Goal: Transaction & Acquisition: Download file/media

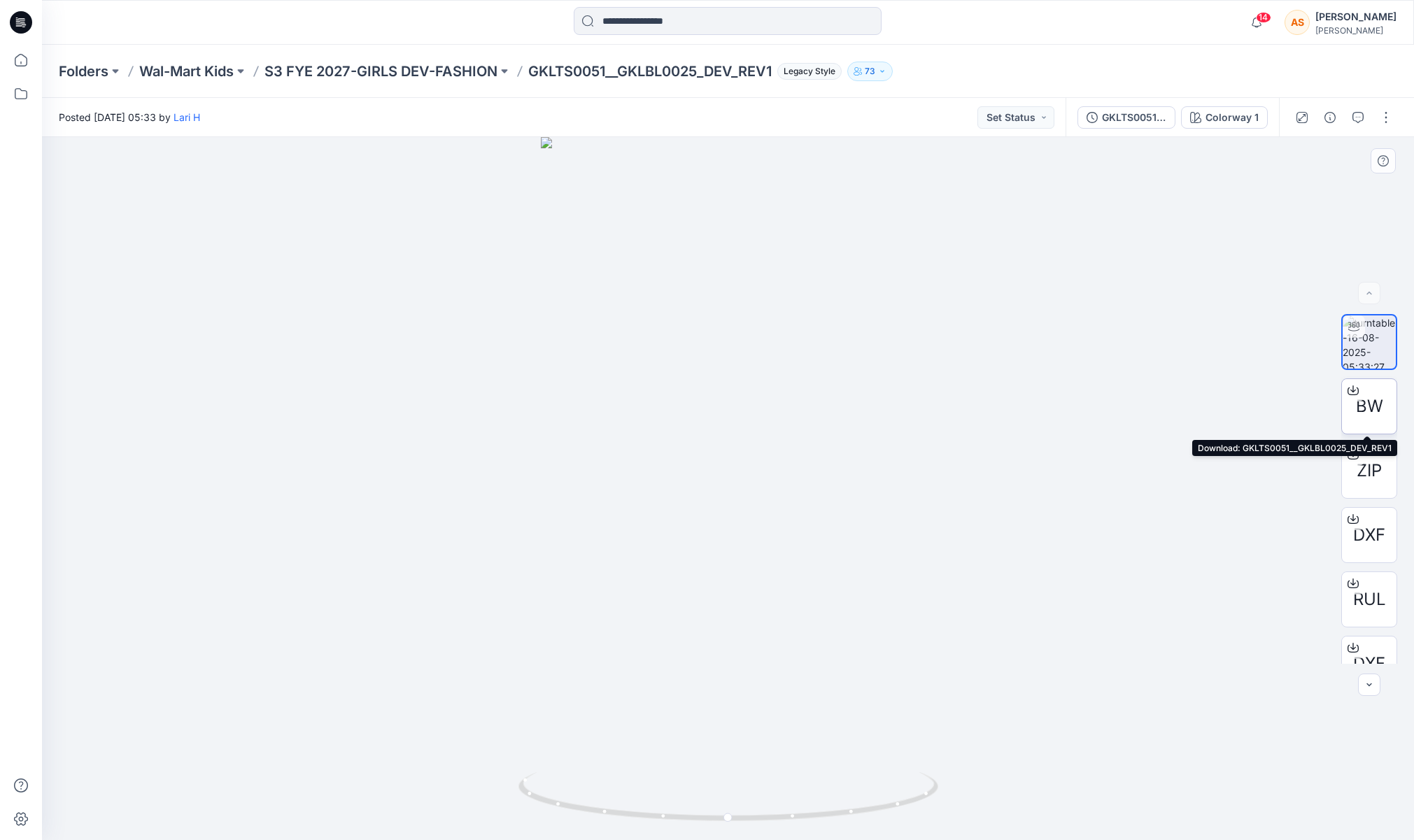
click at [1374, 409] on span "BW" at bounding box center [1369, 407] width 28 height 25
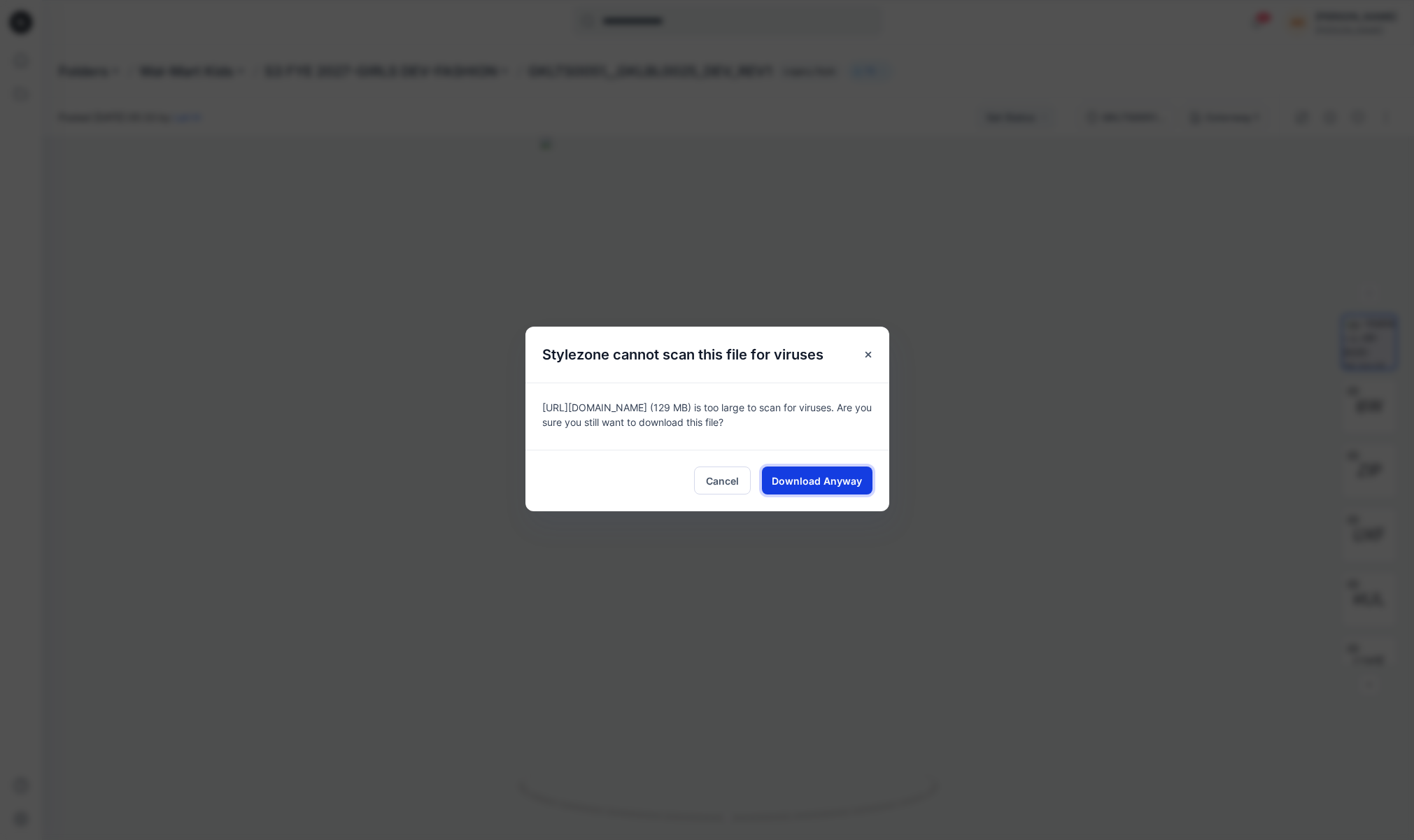
click at [829, 477] on span "Download Anyway" at bounding box center [817, 481] width 90 height 15
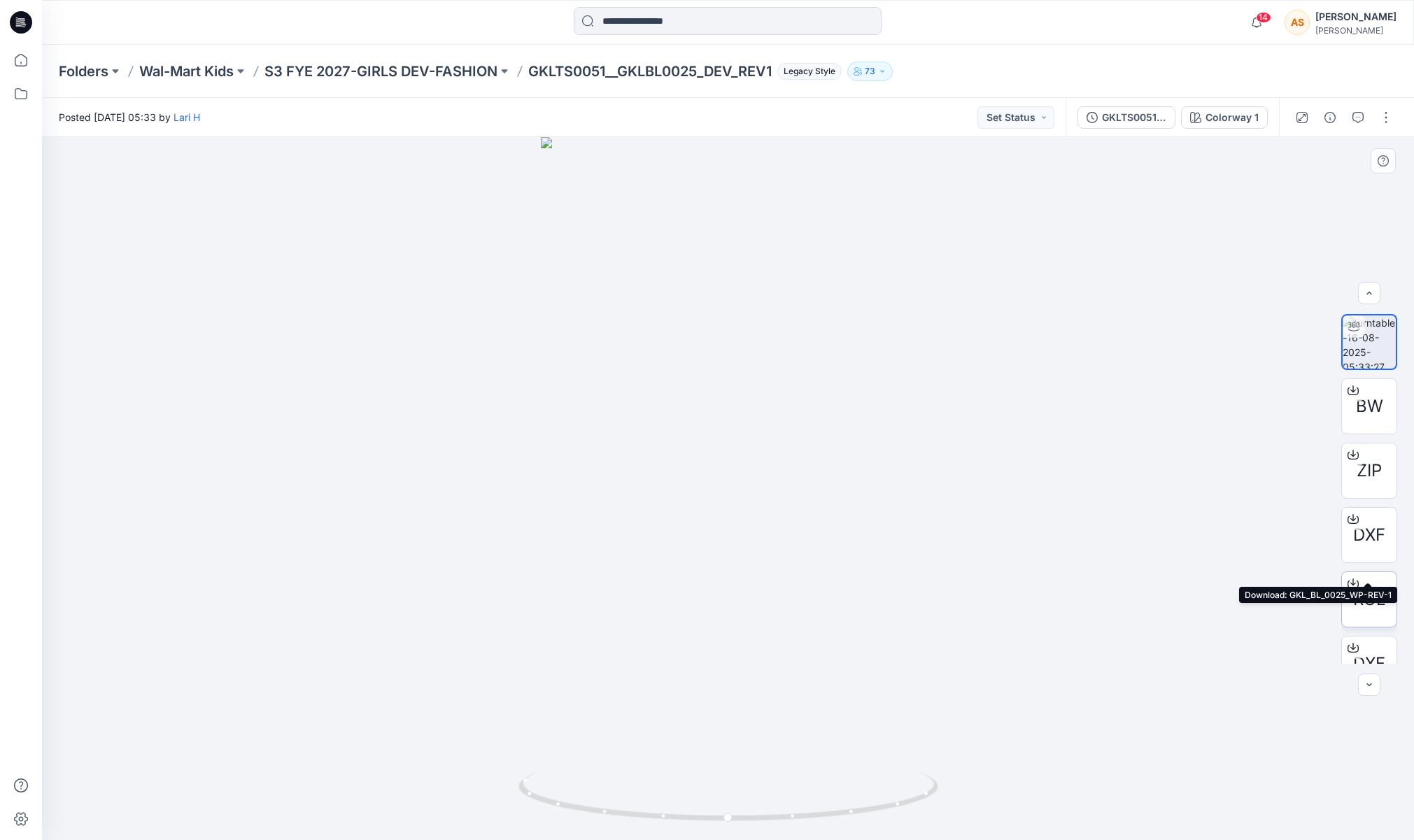
scroll to position [92, 0]
click at [1352, 410] on div "BW" at bounding box center [1368, 406] width 56 height 56
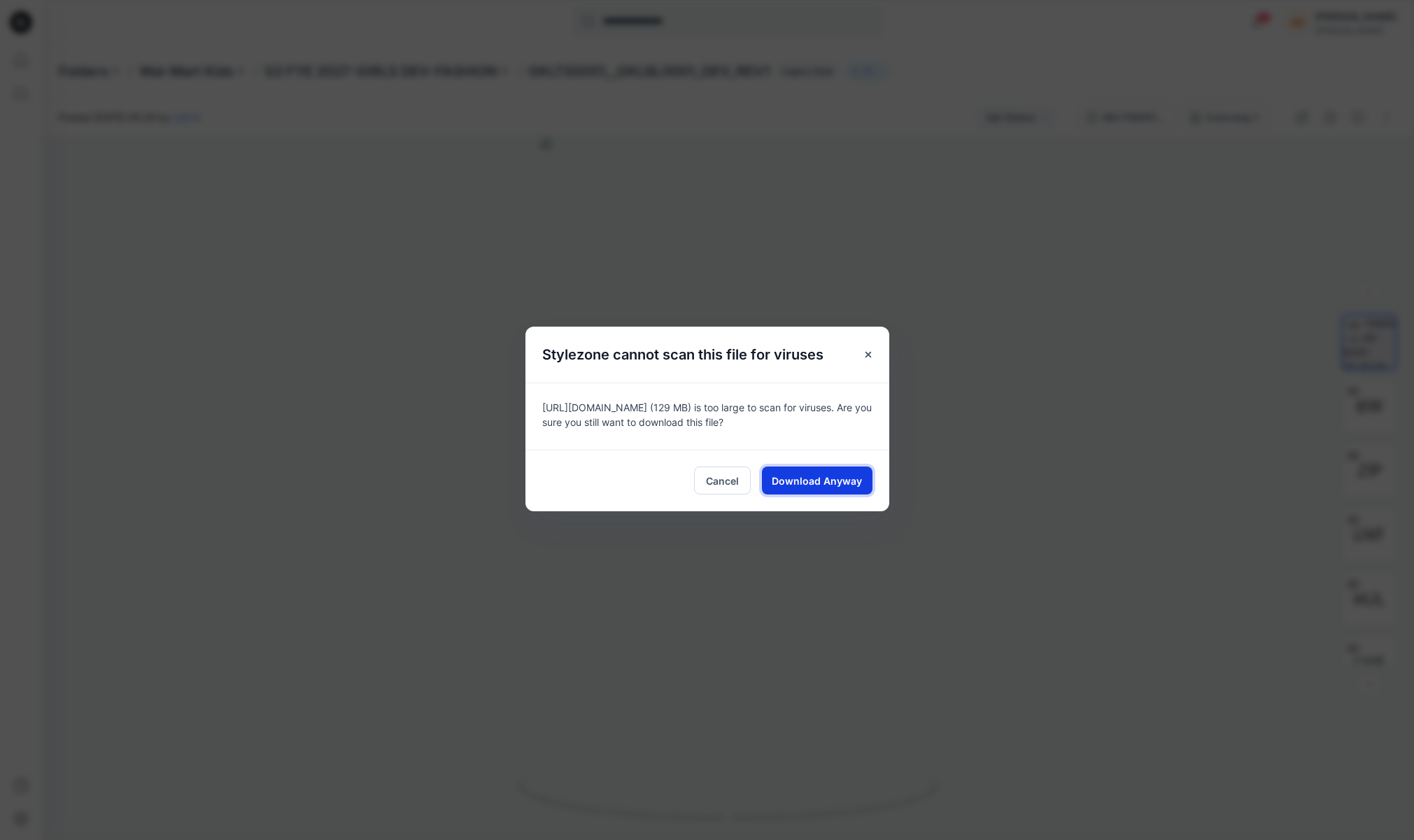
click at [788, 479] on span "Download Anyway" at bounding box center [817, 481] width 90 height 15
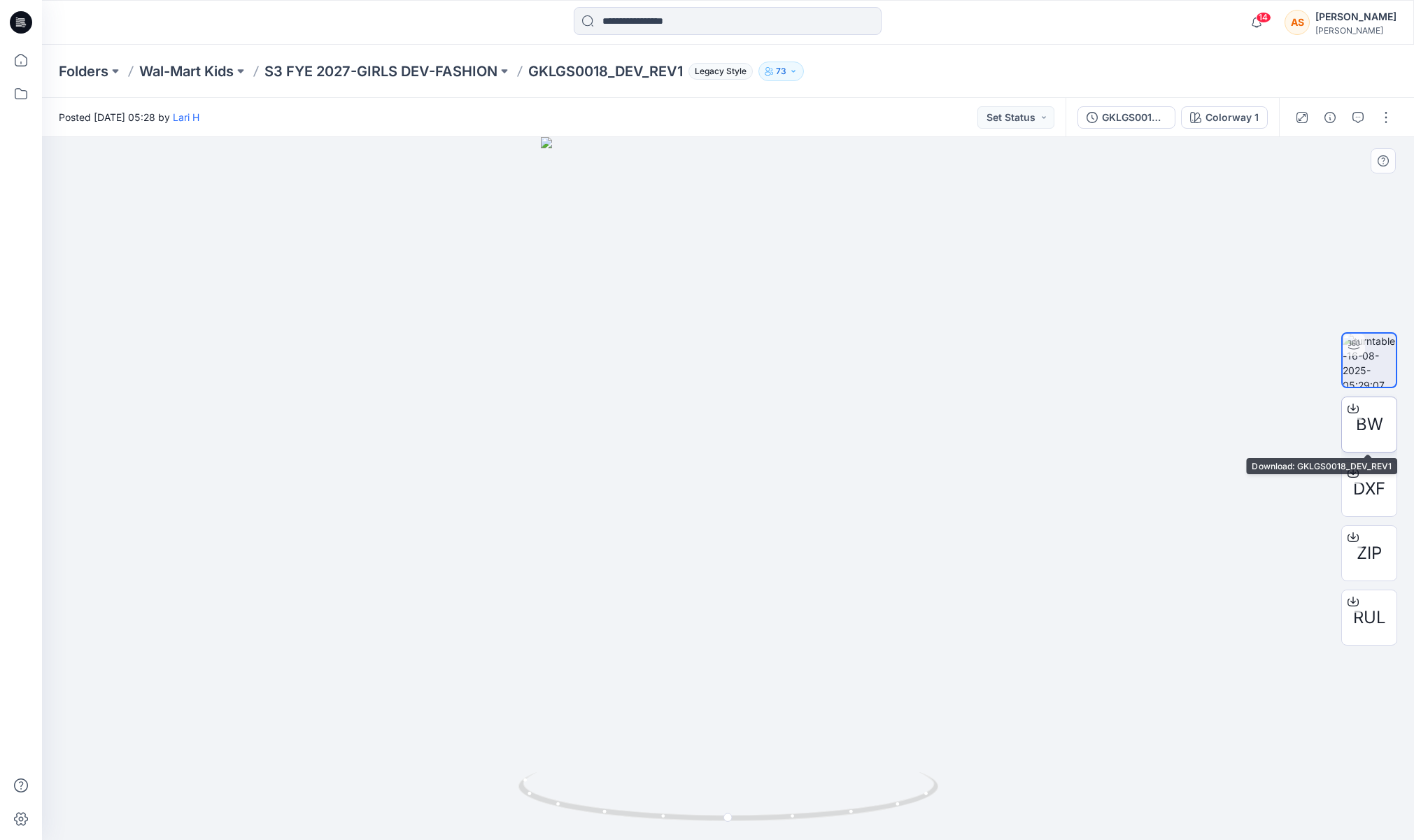
click at [1358, 427] on span "BW" at bounding box center [1369, 425] width 28 height 25
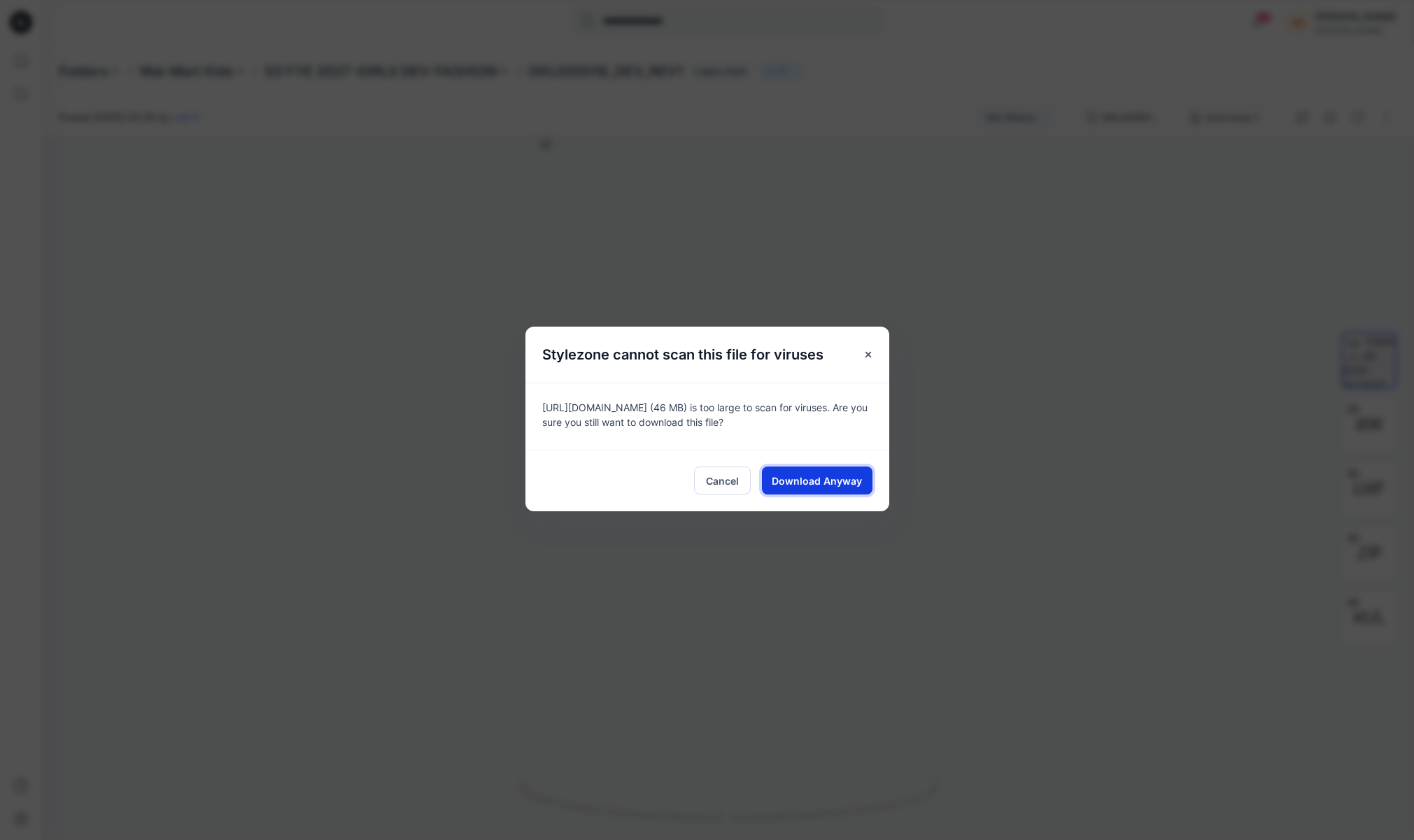
click at [804, 484] on span "Download Anyway" at bounding box center [817, 481] width 90 height 15
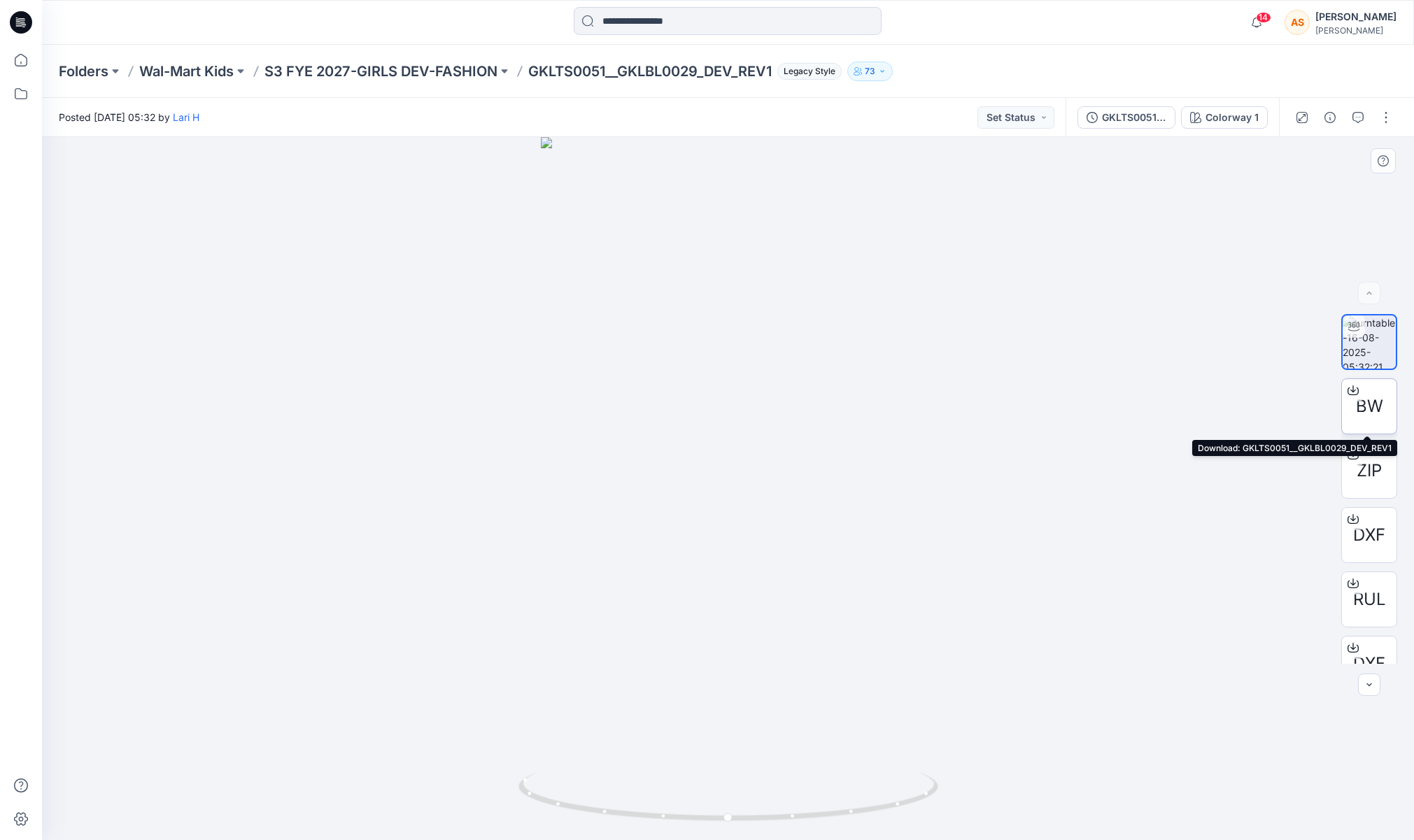
click at [1371, 407] on span "BW" at bounding box center [1369, 407] width 28 height 25
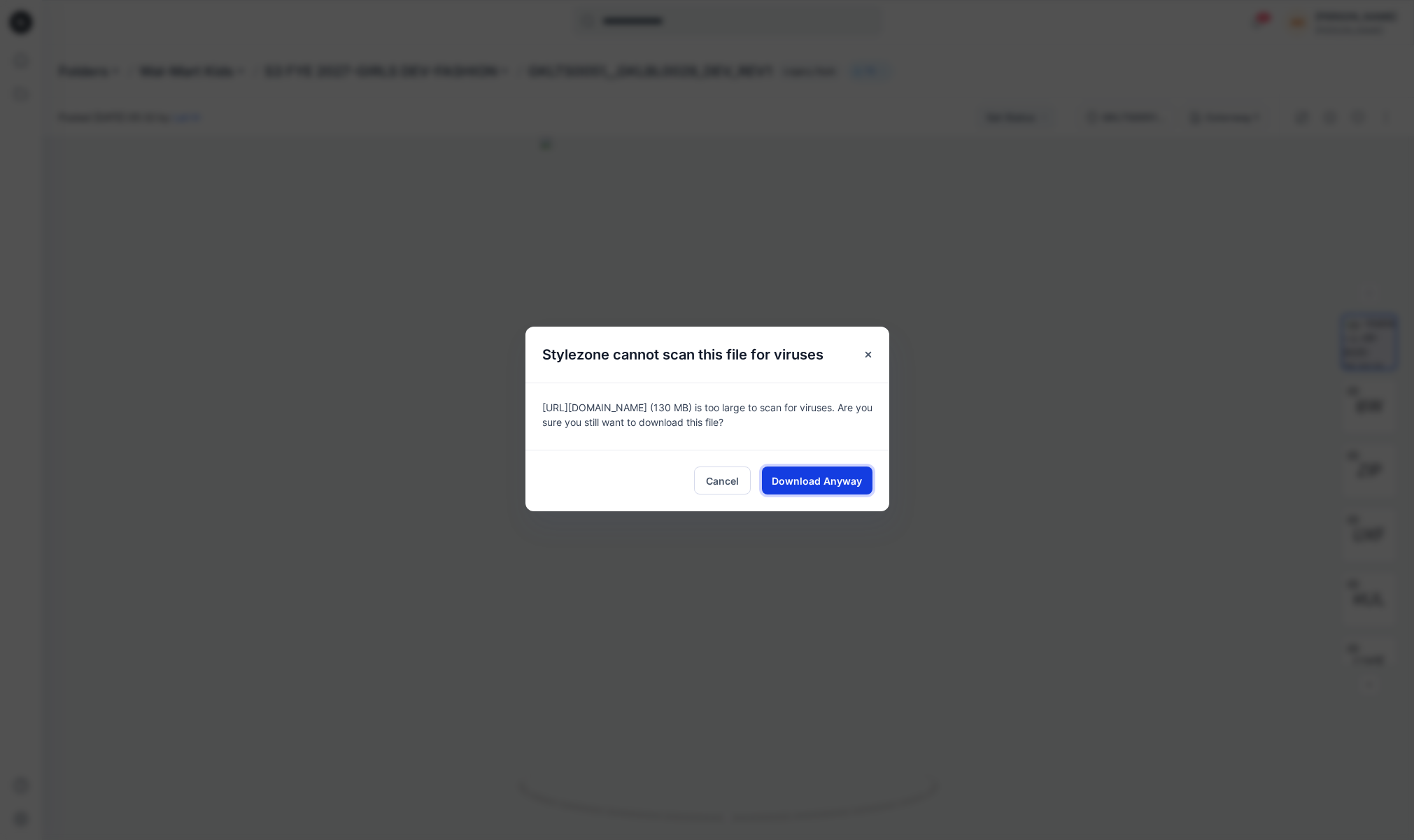
click at [822, 470] on button "Download Anyway" at bounding box center [817, 481] width 110 height 28
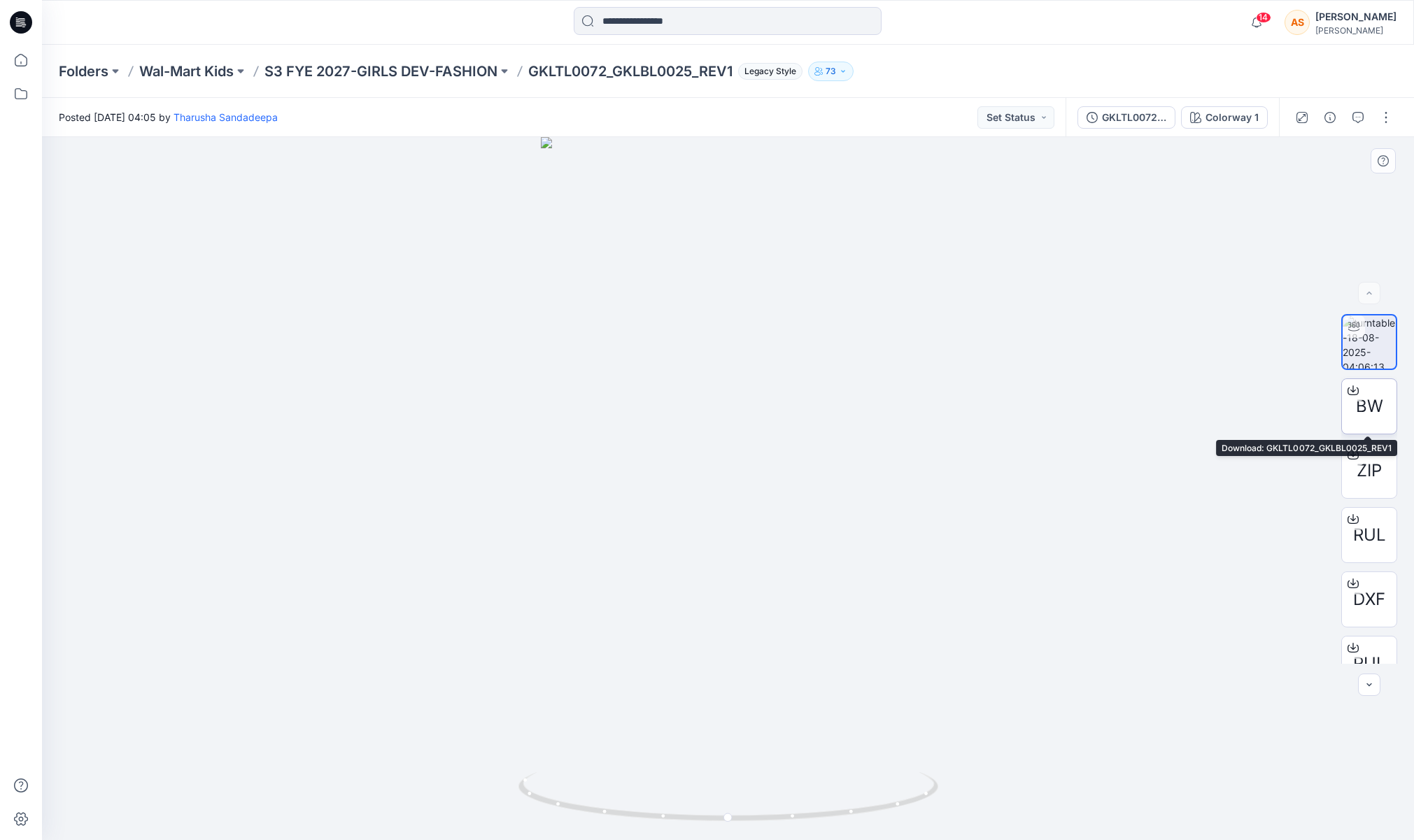
click at [1370, 414] on span "BW" at bounding box center [1369, 407] width 28 height 25
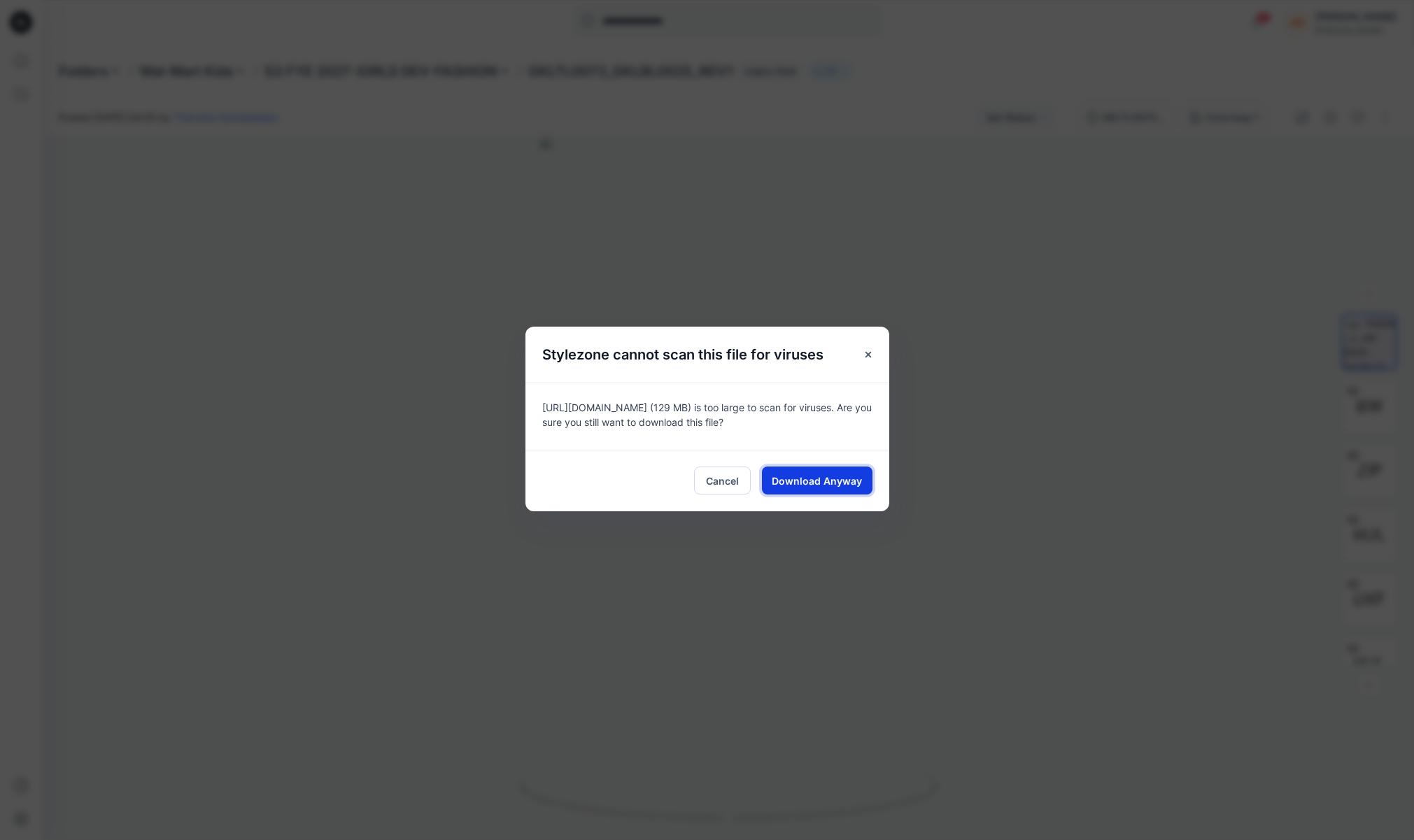
click at [807, 488] on span "Download Anyway" at bounding box center [817, 481] width 90 height 15
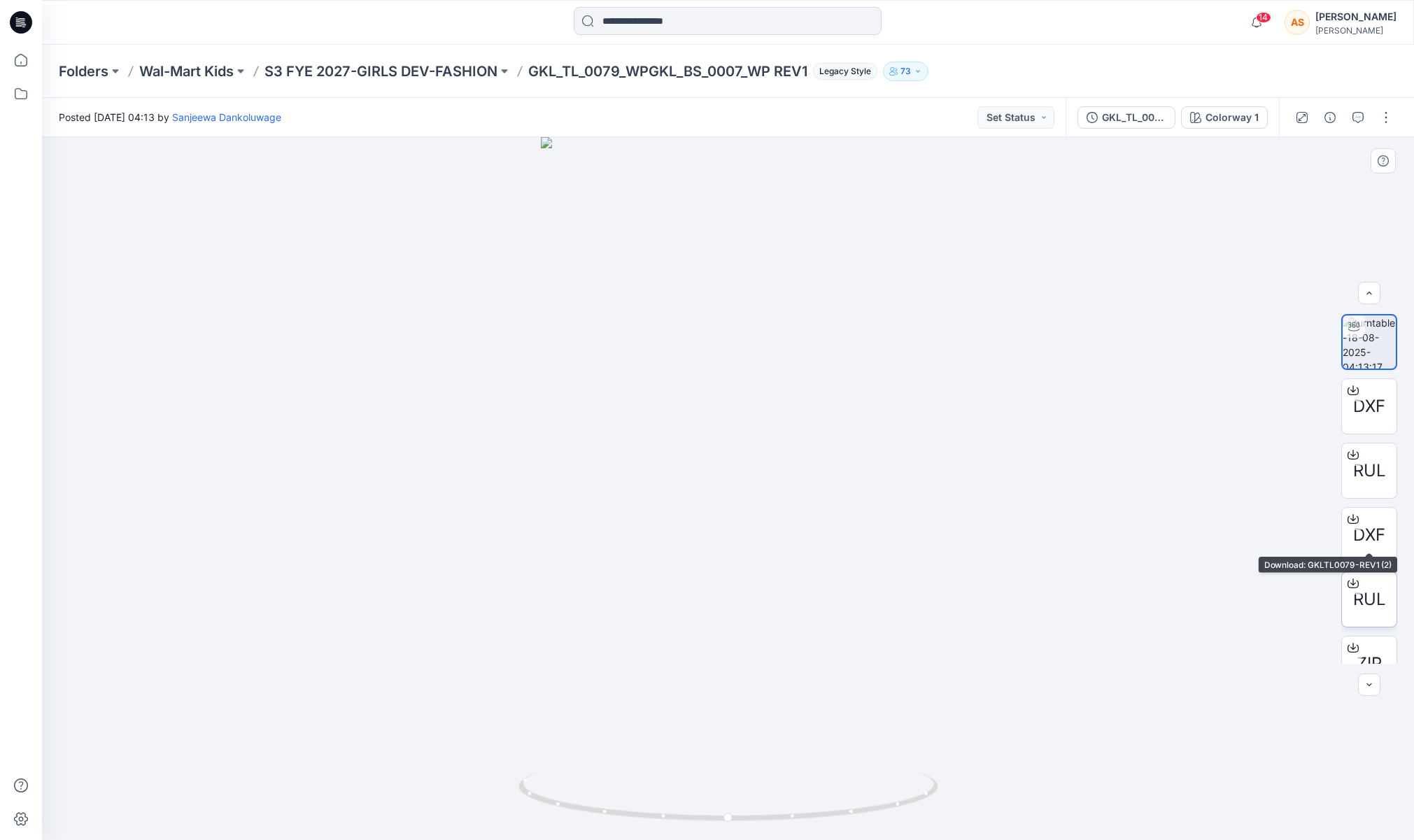
scroll to position [92, 0]
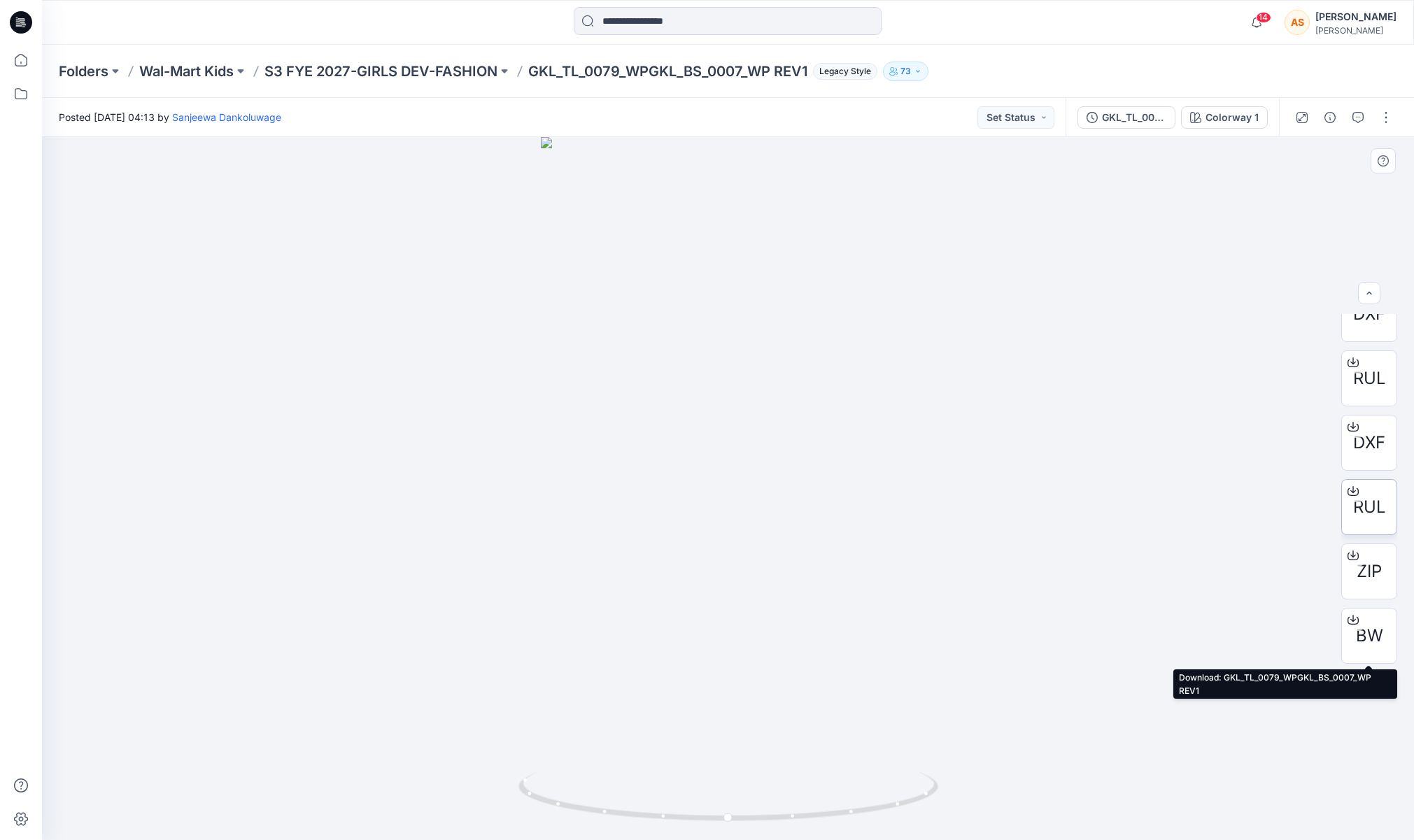
click at [1364, 615] on div at bounding box center [1353, 619] width 22 height 22
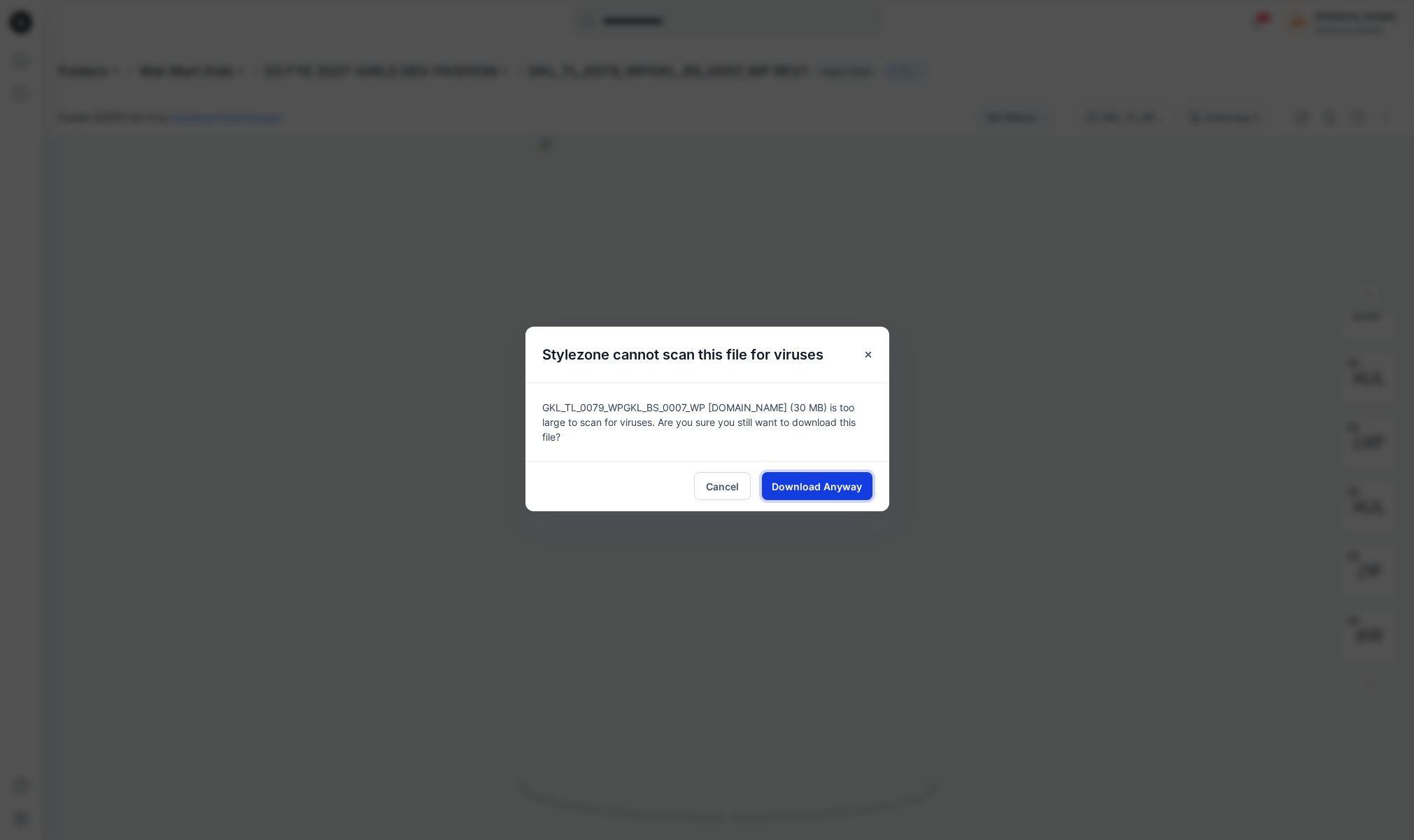
click at [810, 472] on button "Download Anyway" at bounding box center [817, 486] width 110 height 28
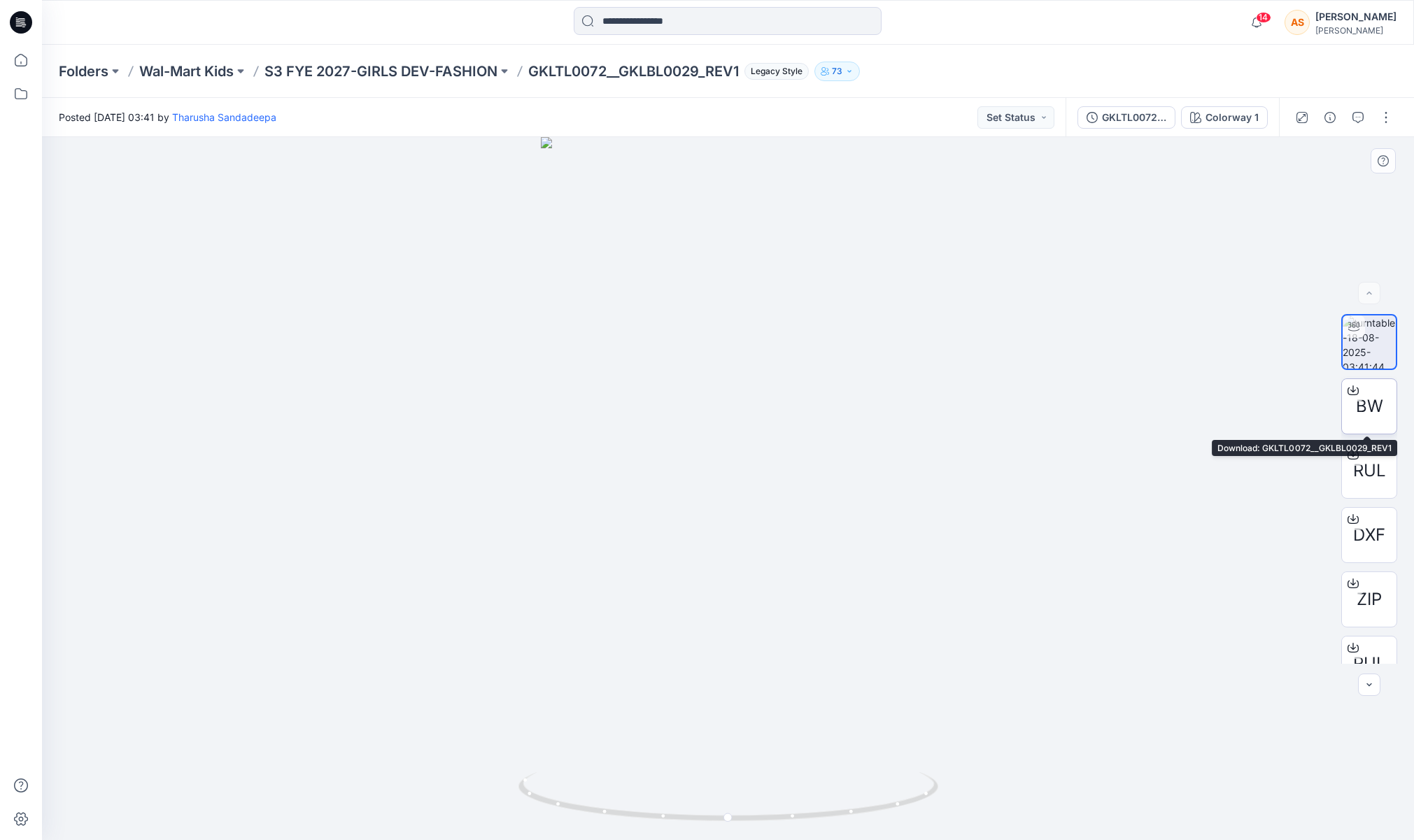
click at [1375, 400] on span "BW" at bounding box center [1369, 407] width 28 height 25
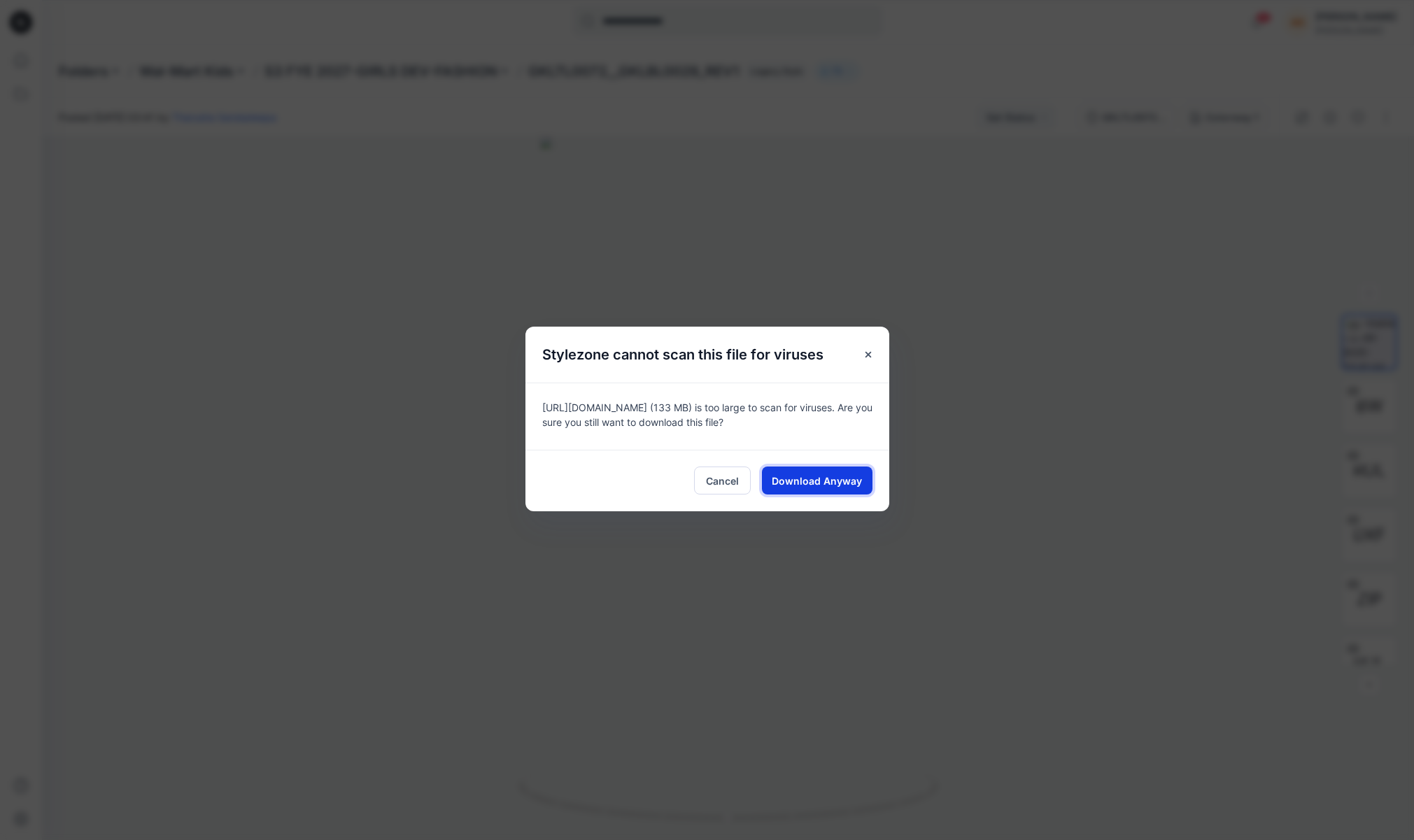
click at [816, 484] on span "Download Anyway" at bounding box center [817, 481] width 90 height 15
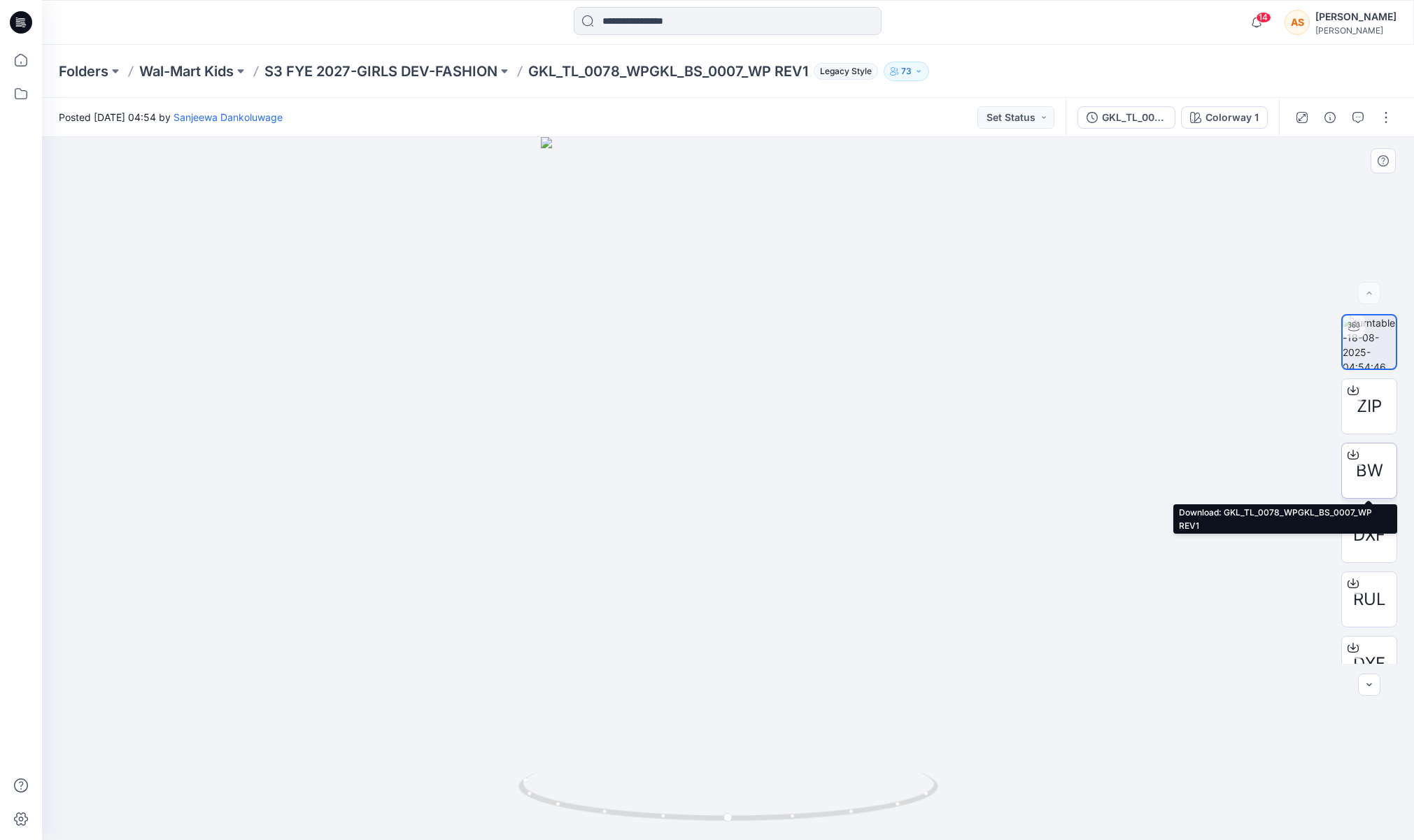
click at [1381, 459] on span "BW" at bounding box center [1369, 470] width 28 height 25
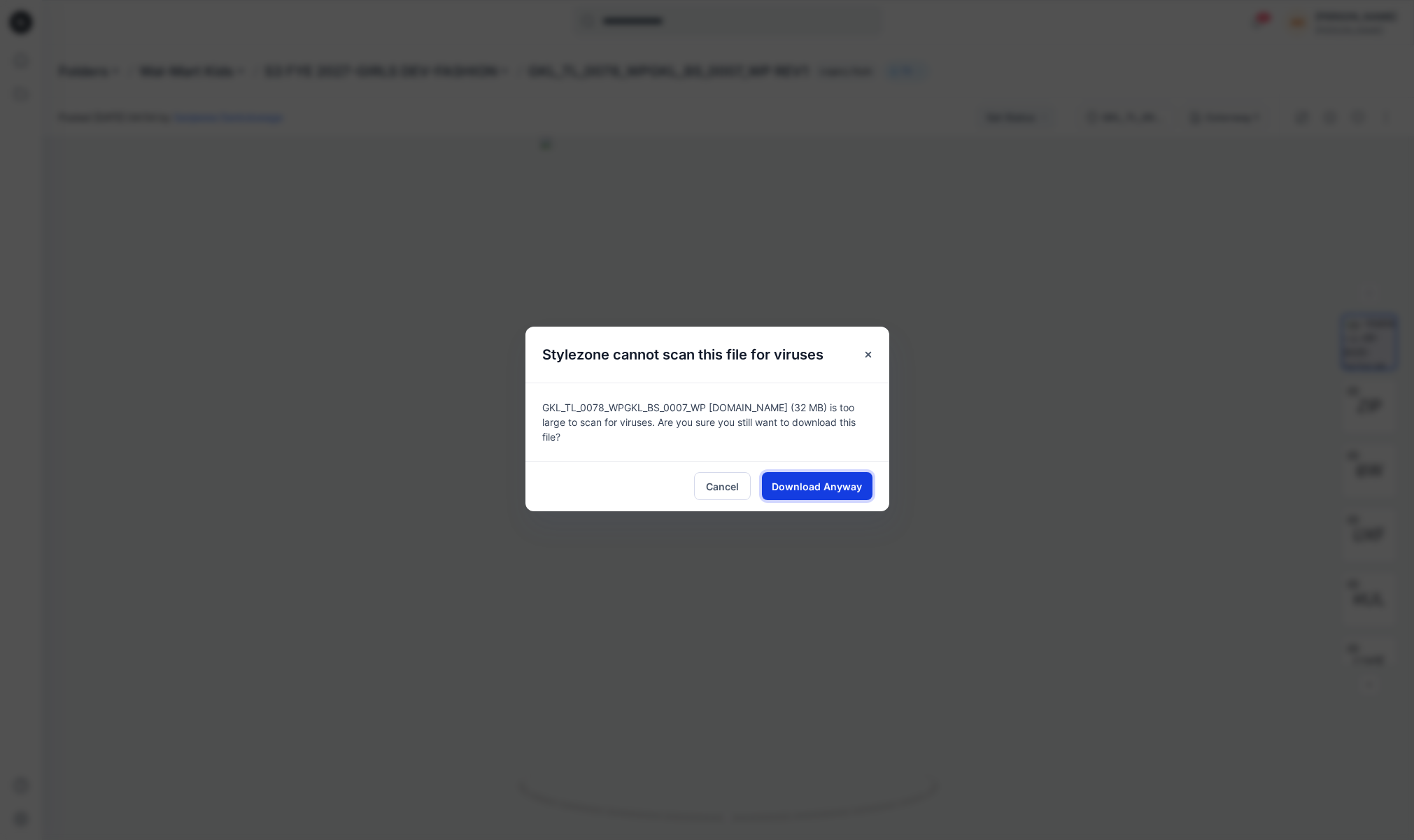
click at [810, 480] on span "Download Anyway" at bounding box center [817, 486] width 90 height 15
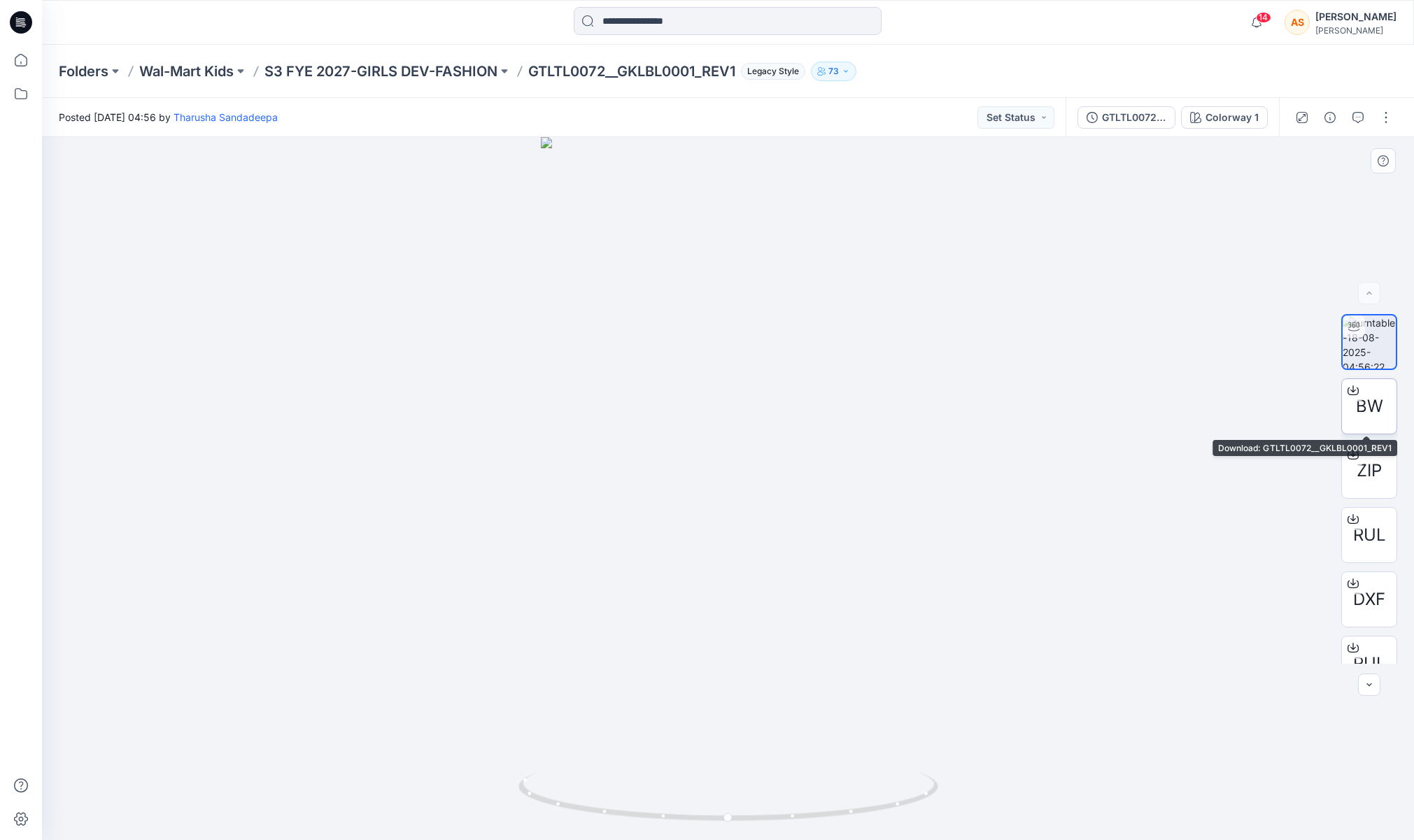
click at [1368, 413] on span "BW" at bounding box center [1369, 407] width 28 height 25
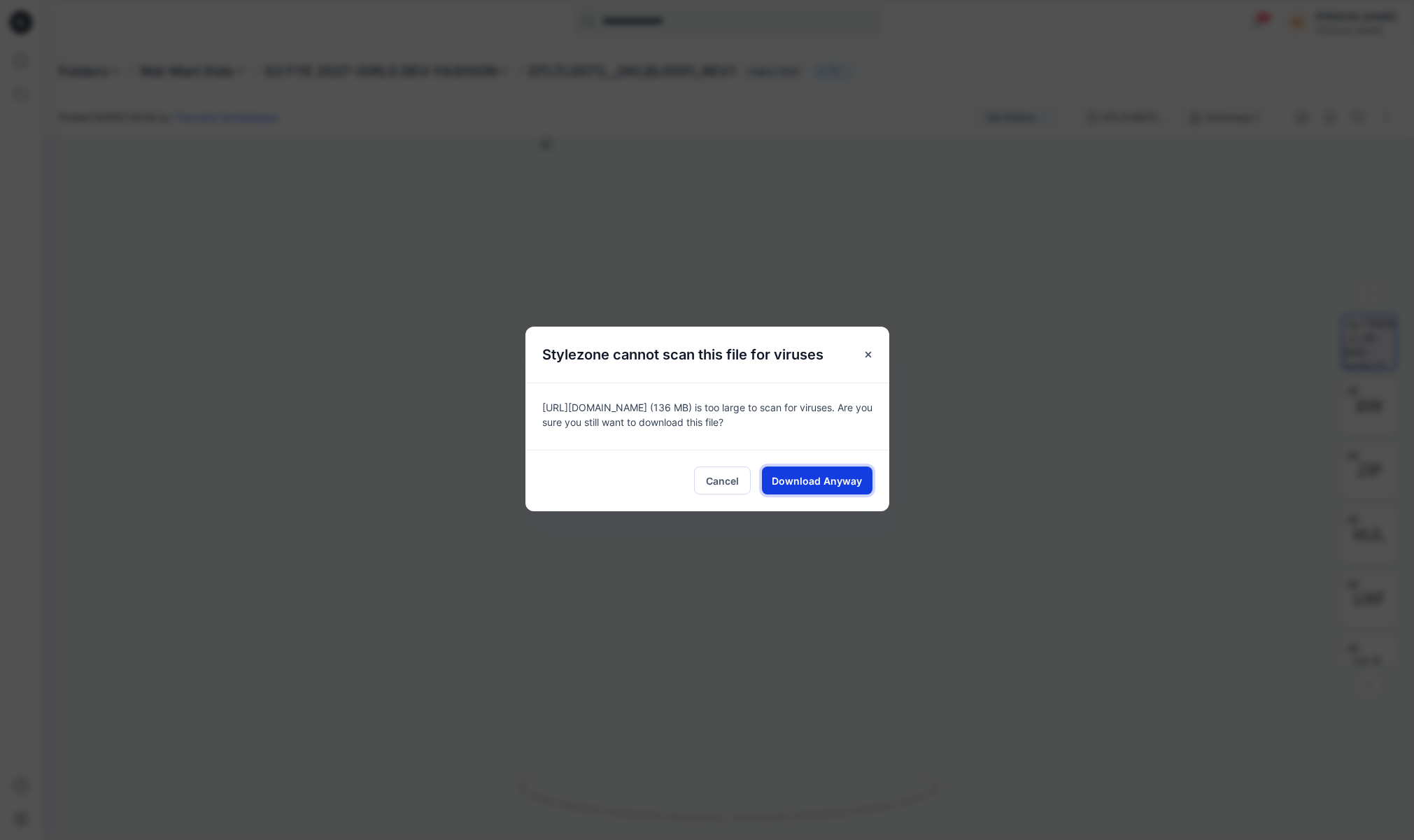
click at [840, 474] on span "Download Anyway" at bounding box center [817, 481] width 90 height 15
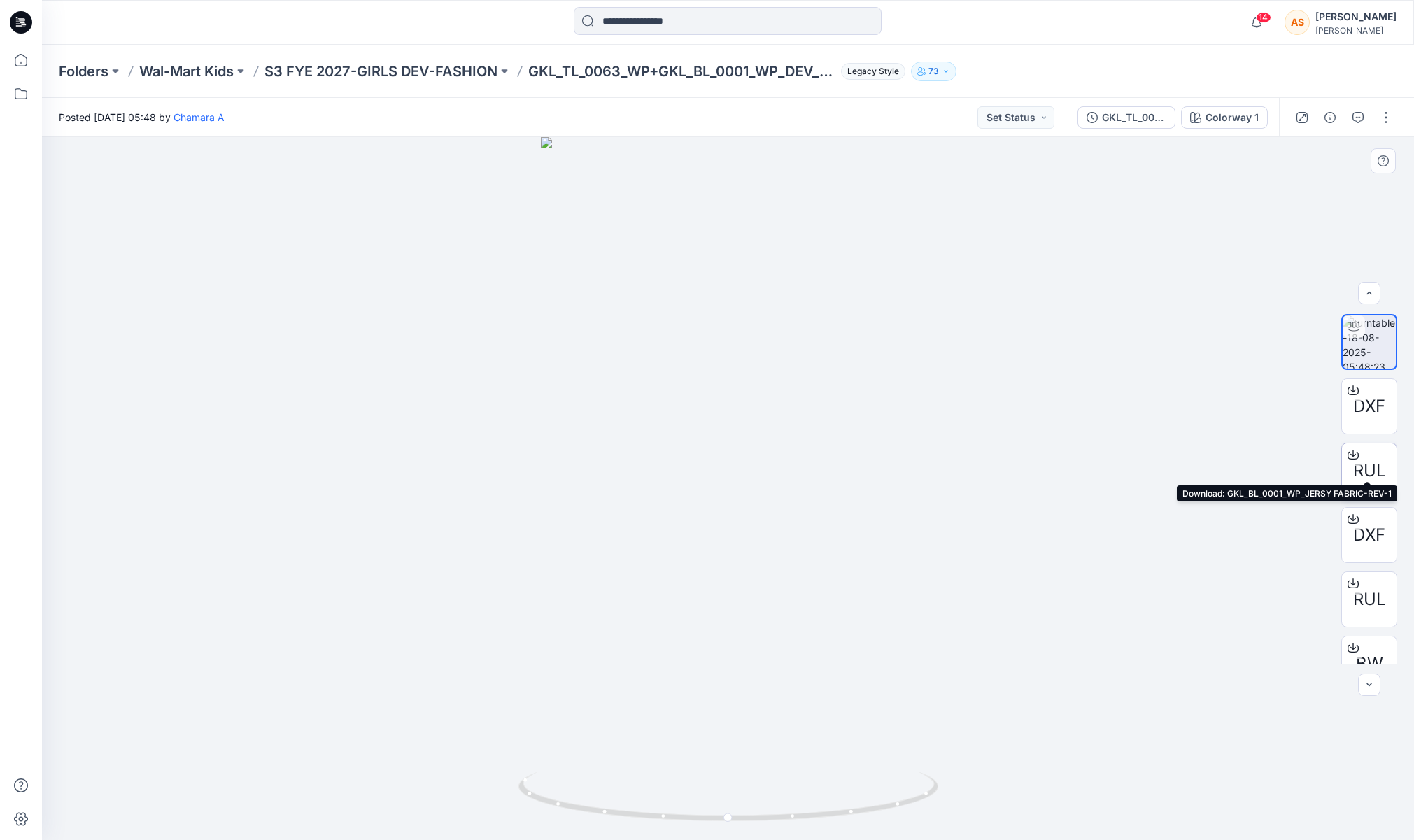
scroll to position [92, 0]
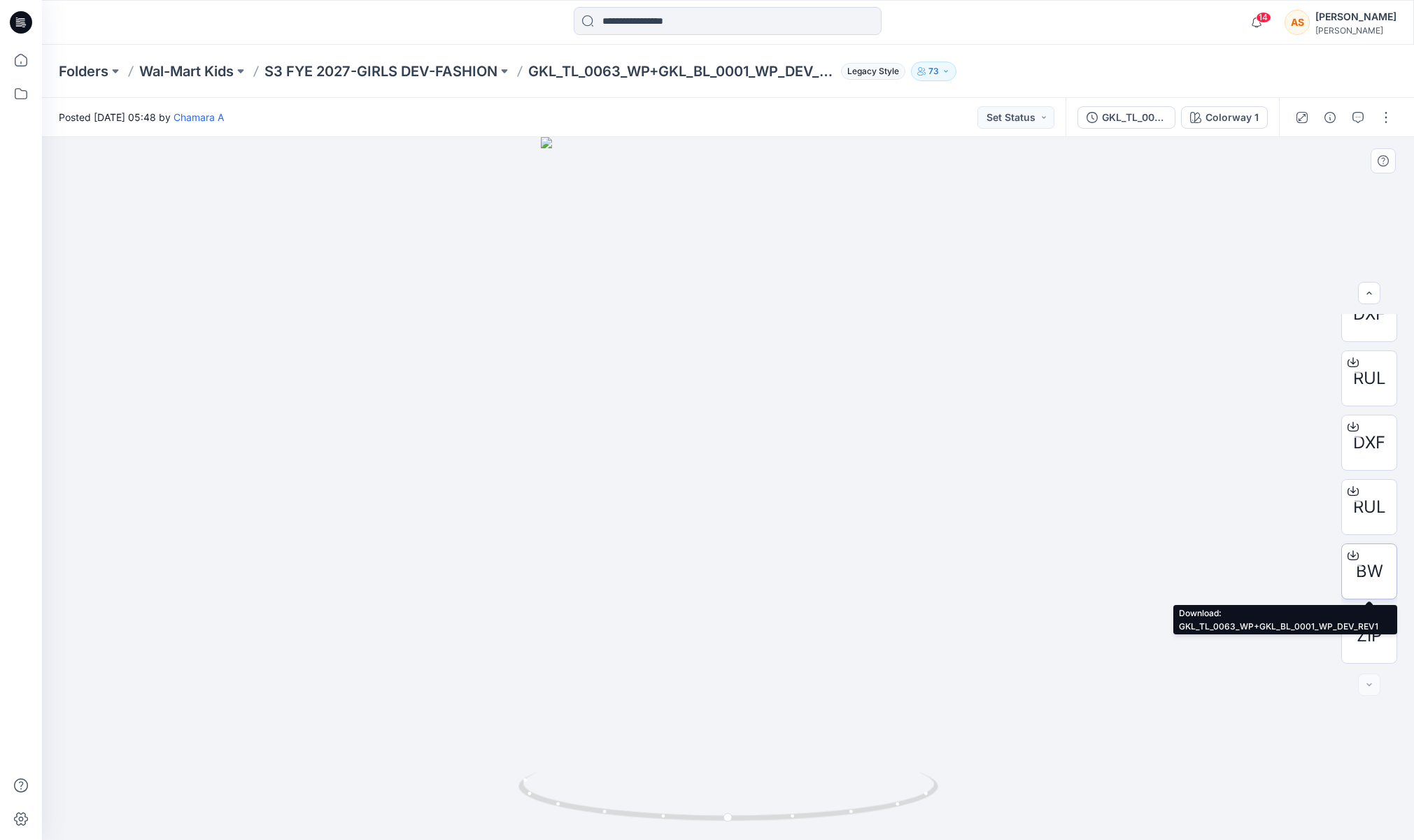
click at [1371, 574] on span "BW" at bounding box center [1369, 571] width 28 height 25
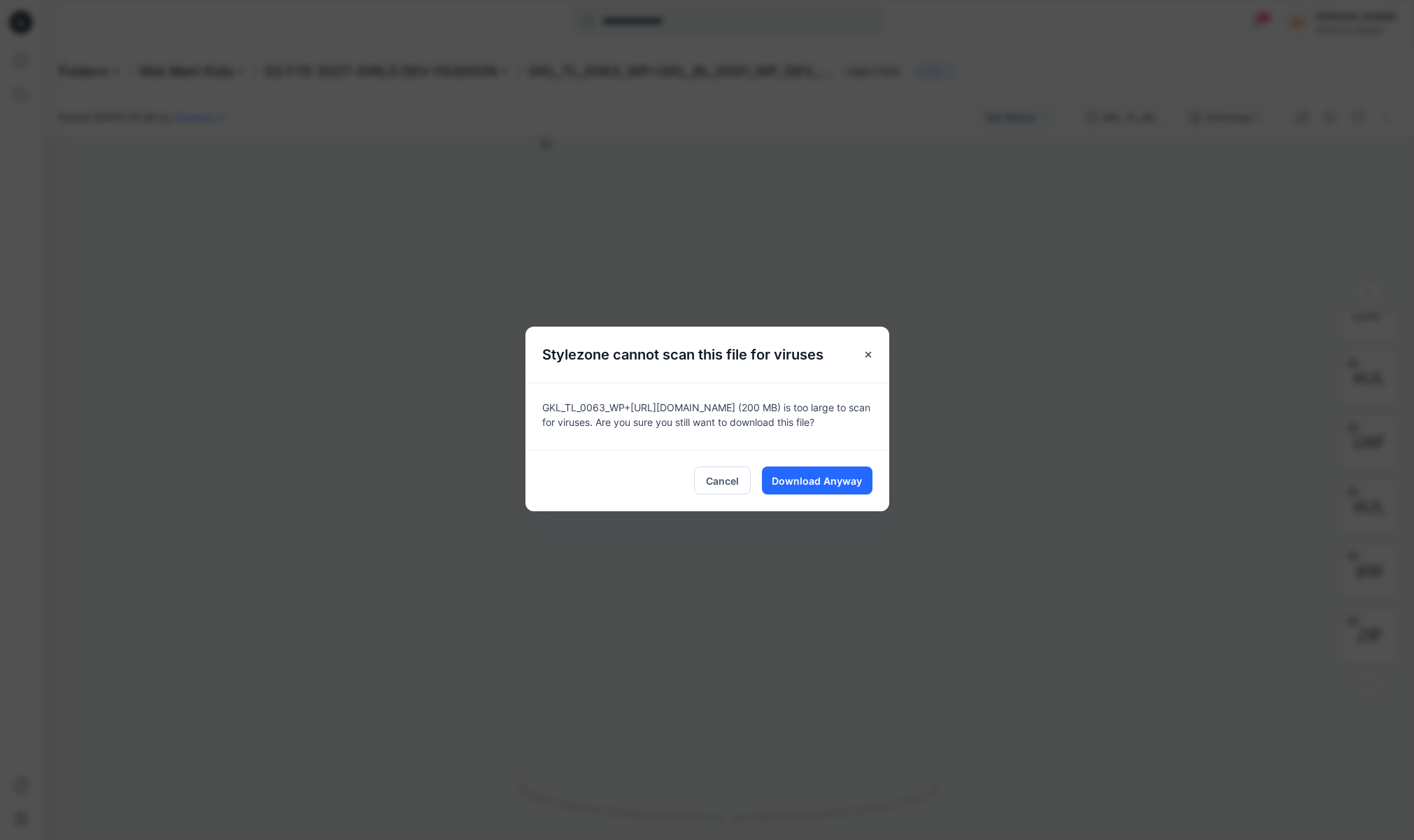
click at [839, 502] on div "Cancel Download Anyway" at bounding box center [707, 481] width 364 height 61
click at [829, 487] on span "Download Anyway" at bounding box center [817, 481] width 90 height 15
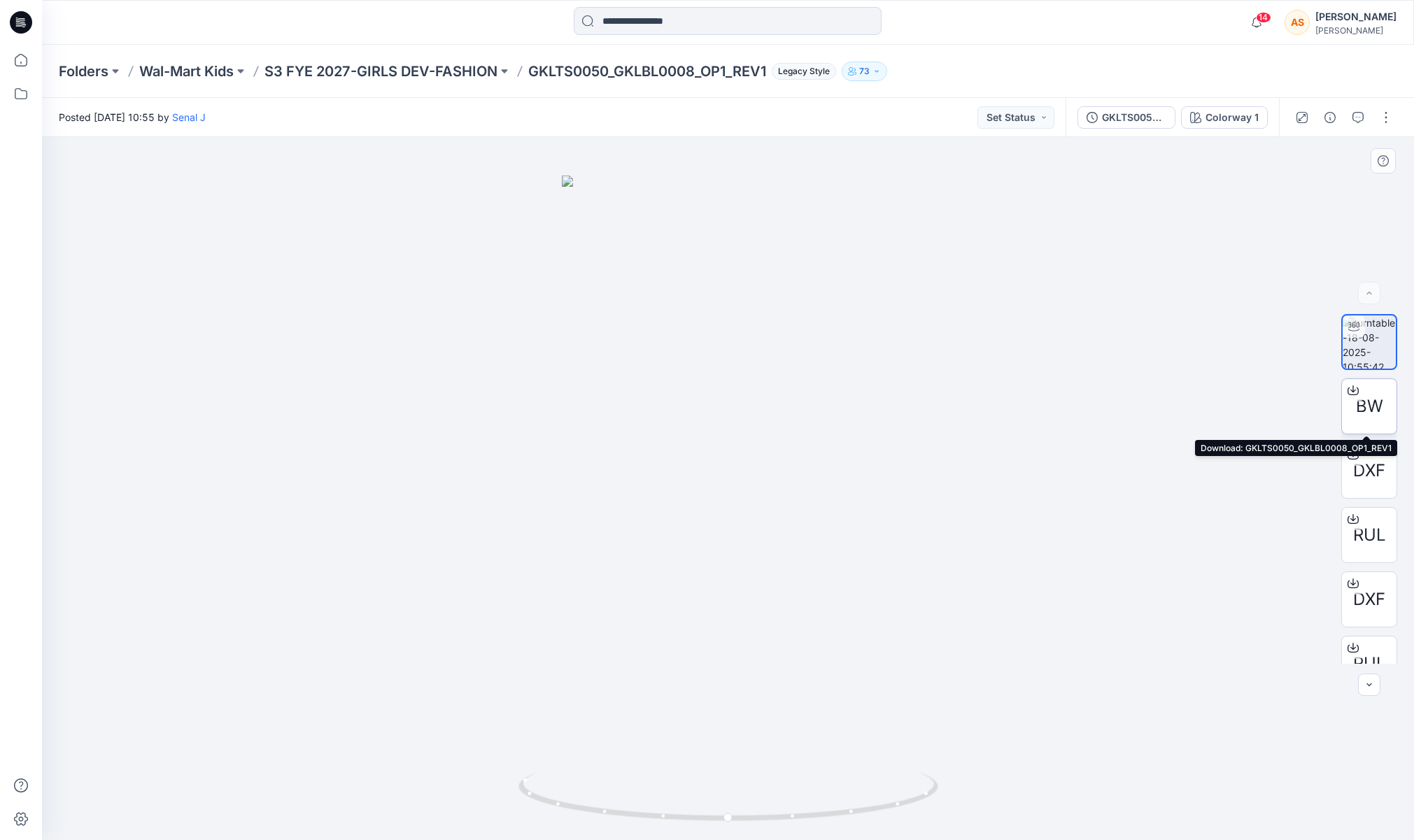
click at [1376, 407] on span "BW" at bounding box center [1369, 407] width 28 height 25
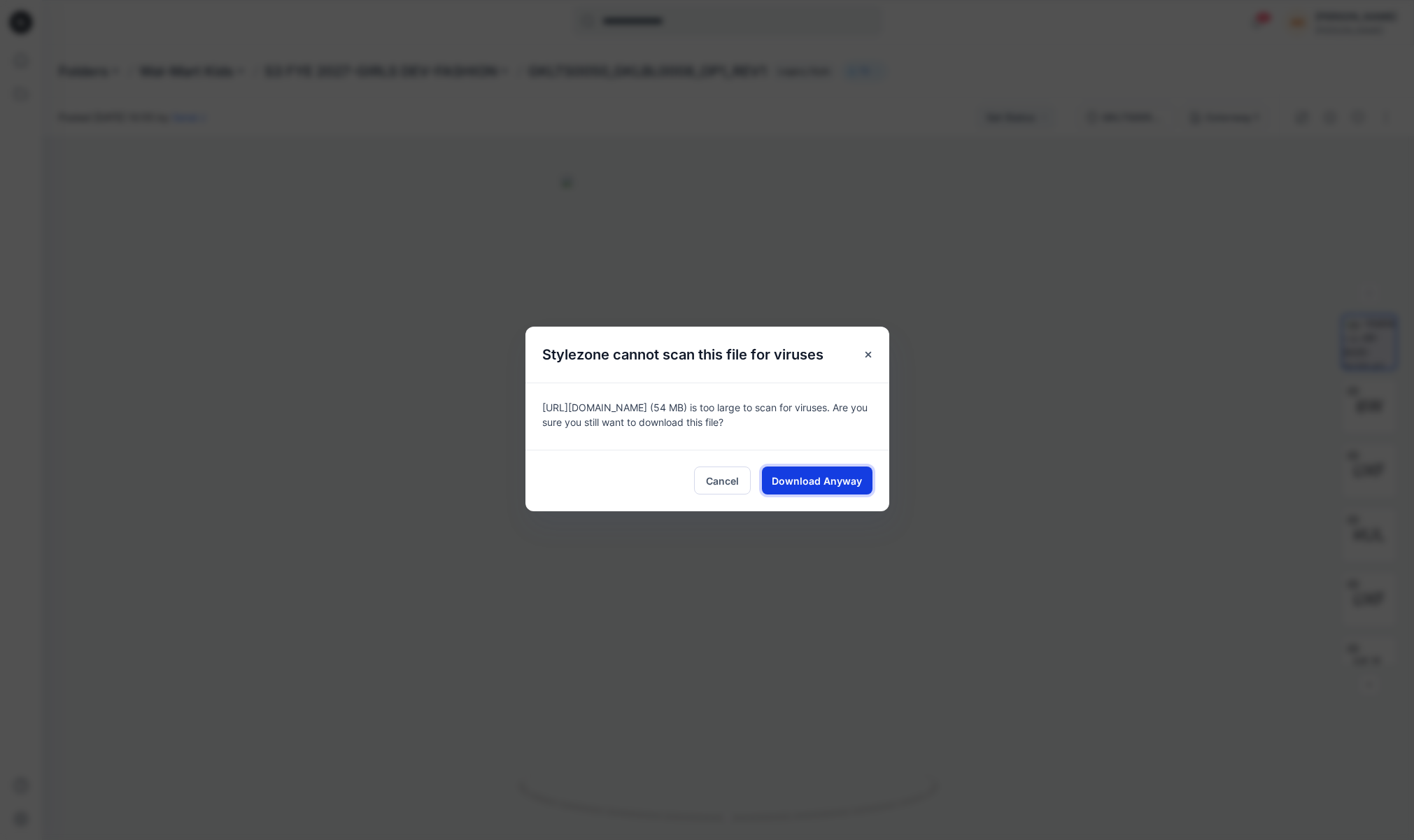
click at [843, 492] on button "Download Anyway" at bounding box center [817, 481] width 110 height 28
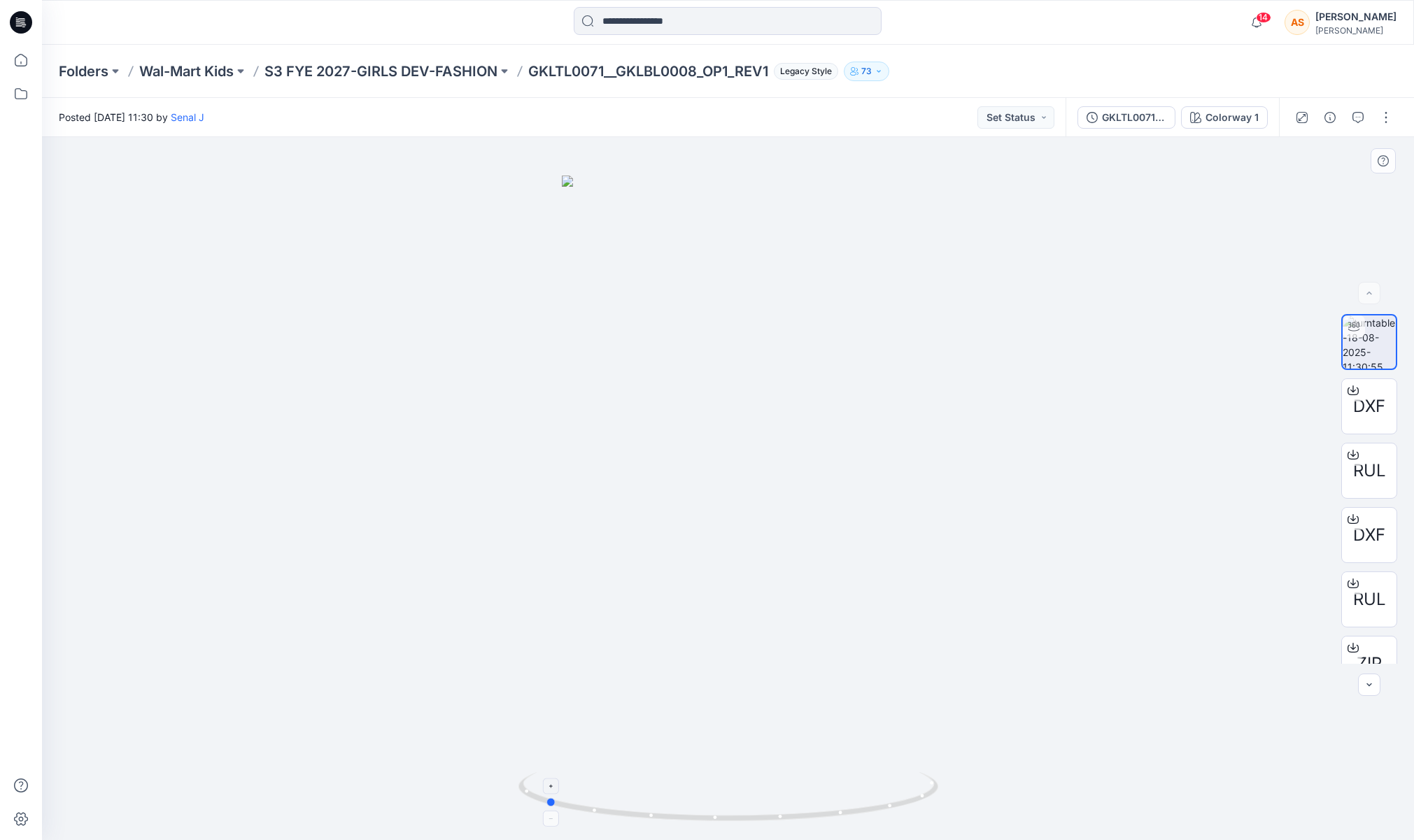
drag, startPoint x: 892, startPoint y: 732, endPoint x: 708, endPoint y: 780, distance: 190.2
click at [708, 780] on div at bounding box center [727, 488] width 1372 height 702
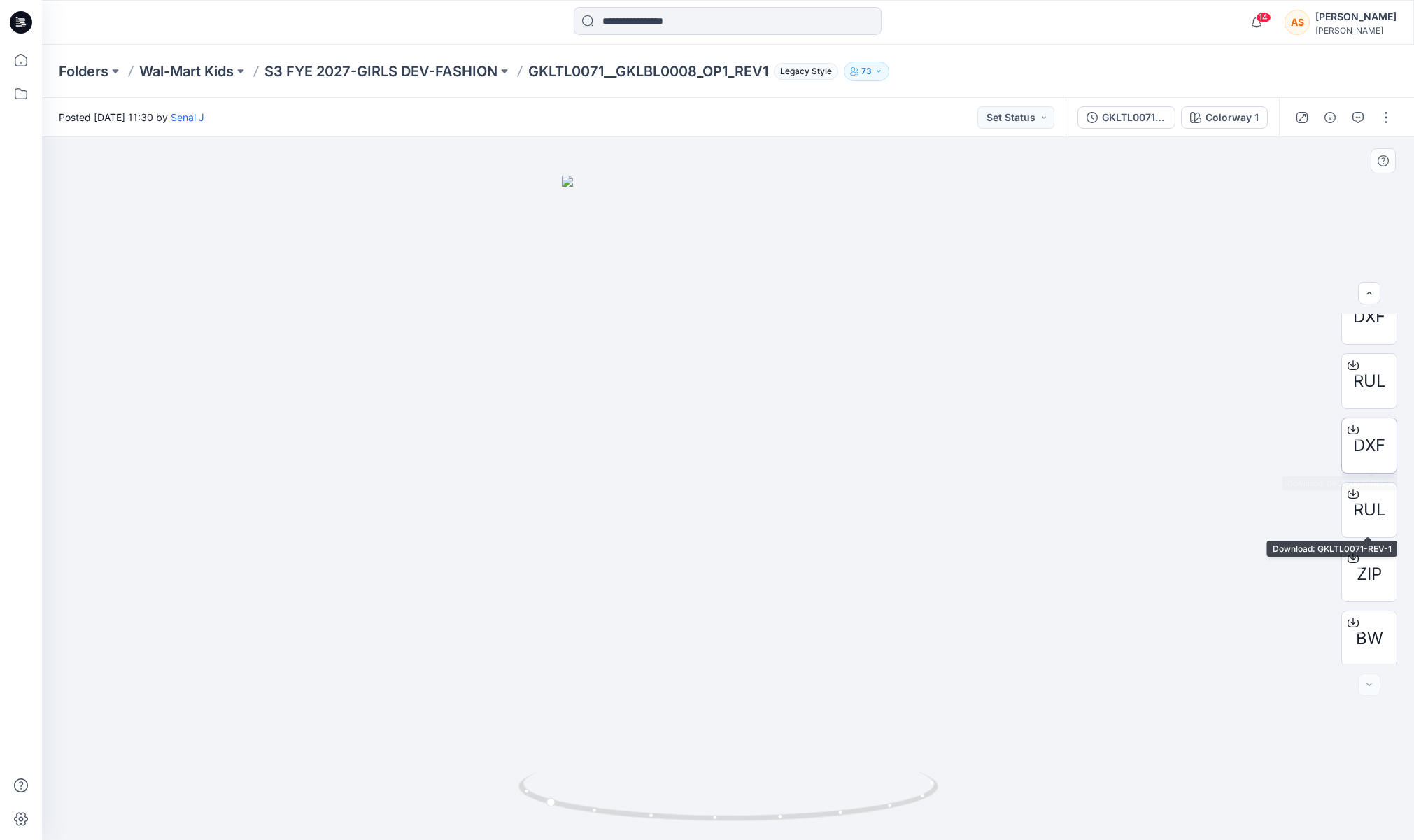
scroll to position [92, 0]
click at [1372, 616] on div "BW" at bounding box center [1368, 636] width 56 height 56
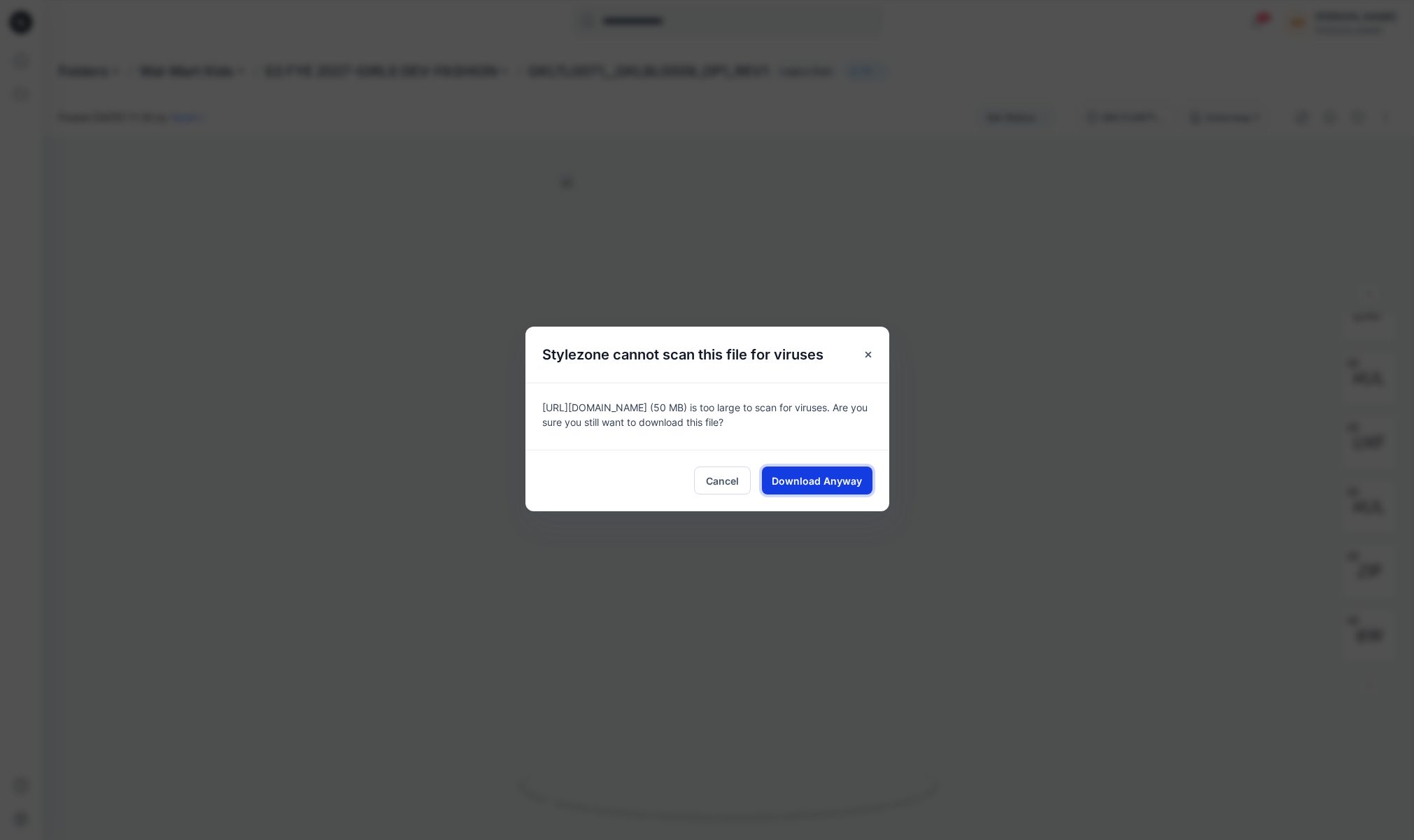
click at [784, 479] on span "Download Anyway" at bounding box center [817, 481] width 90 height 15
